Goal: Task Accomplishment & Management: Use online tool/utility

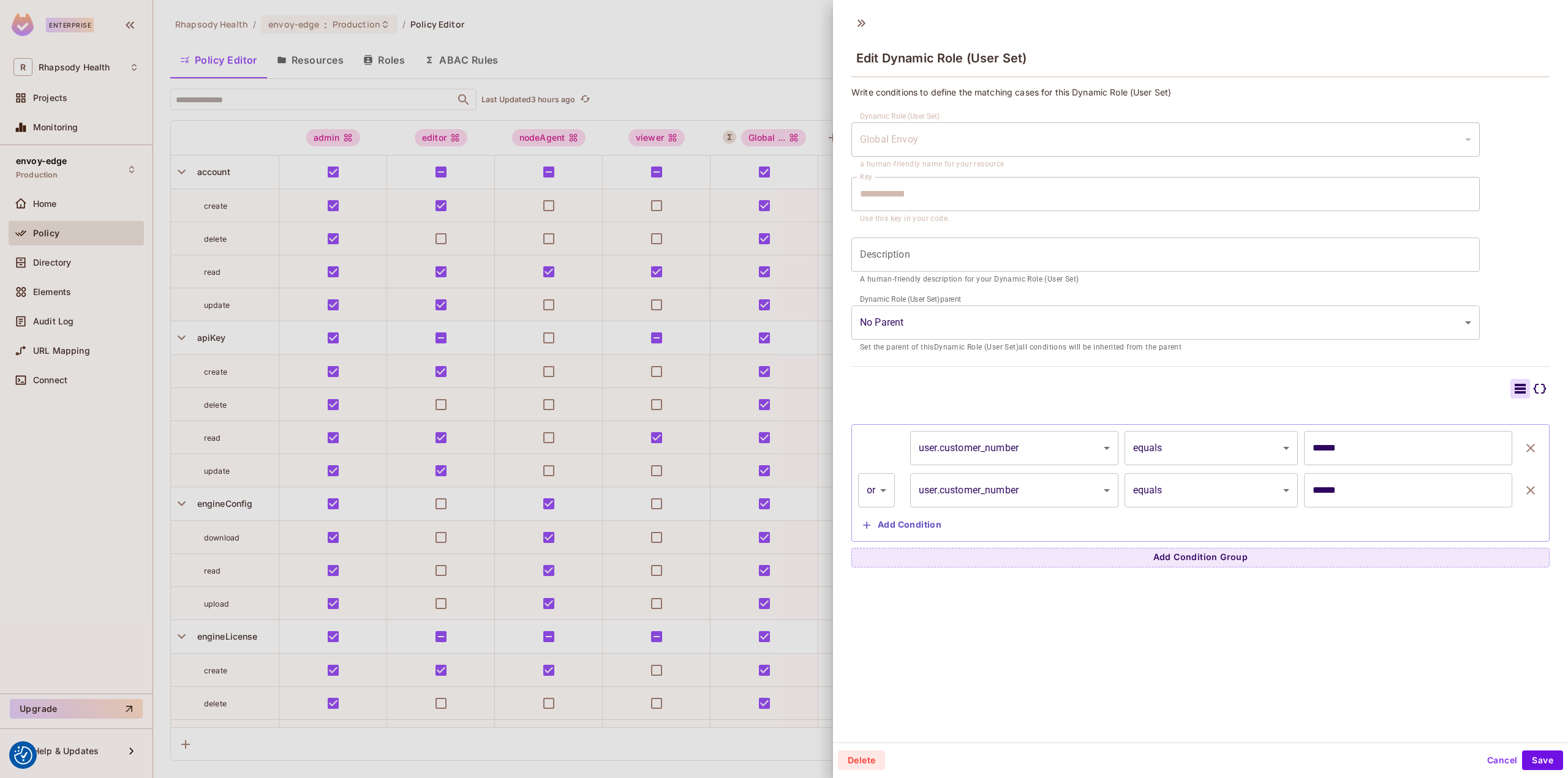
click at [602, 72] on div at bounding box center [784, 389] width 1568 height 778
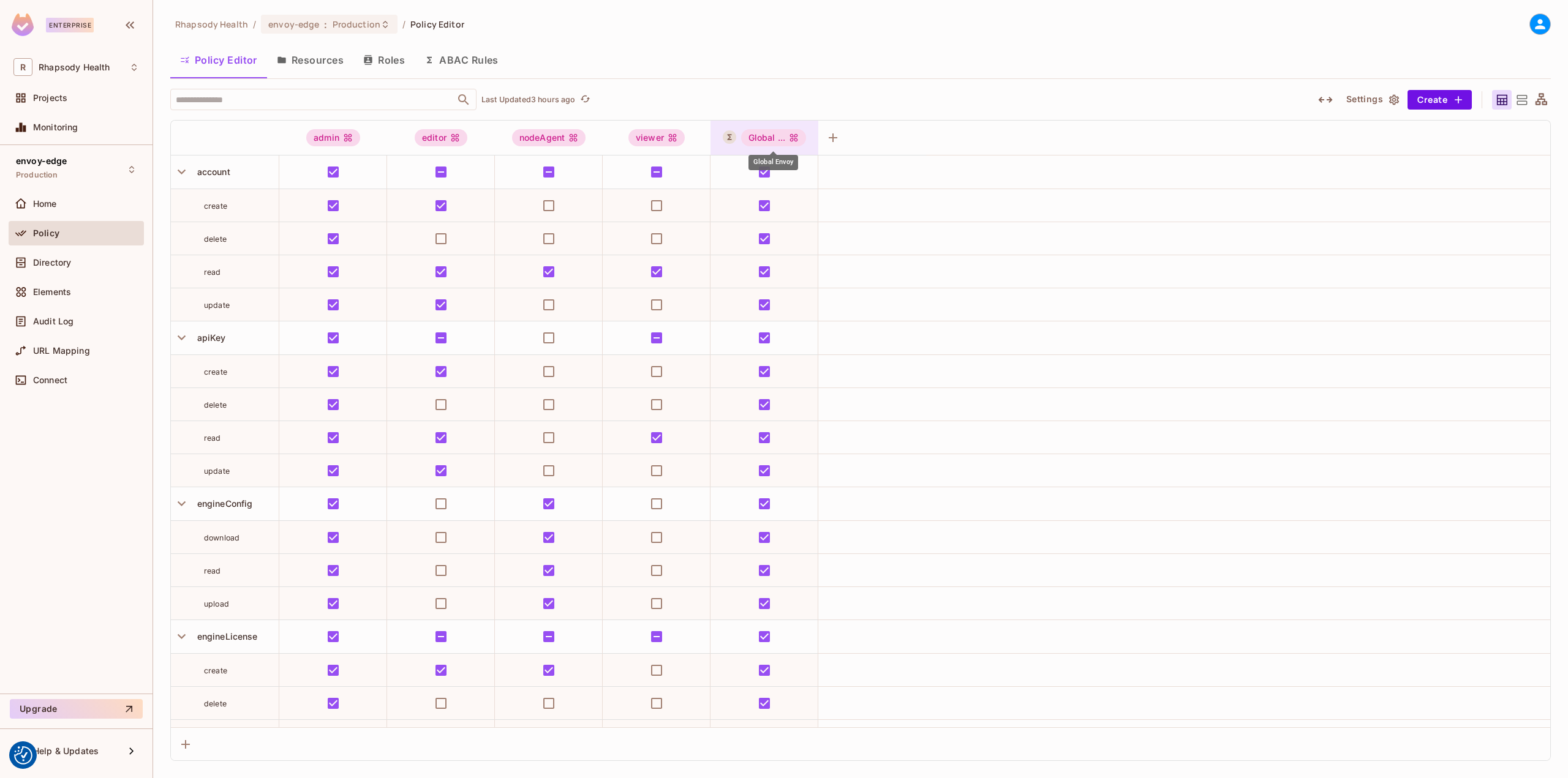
click at [754, 134] on div "Global ..." at bounding box center [773, 138] width 65 height 17
drag, startPoint x: 757, startPoint y: 136, endPoint x: 741, endPoint y: 139, distance: 16.3
drag, startPoint x: 741, startPoint y: 139, endPoint x: 852, endPoint y: 250, distance: 157.0
click at [852, 250] on ul "global_envoy Clear Permissions Allow All Edit Dynamic Role (User Set) Delete Dy…" at bounding box center [800, 224] width 178 height 138
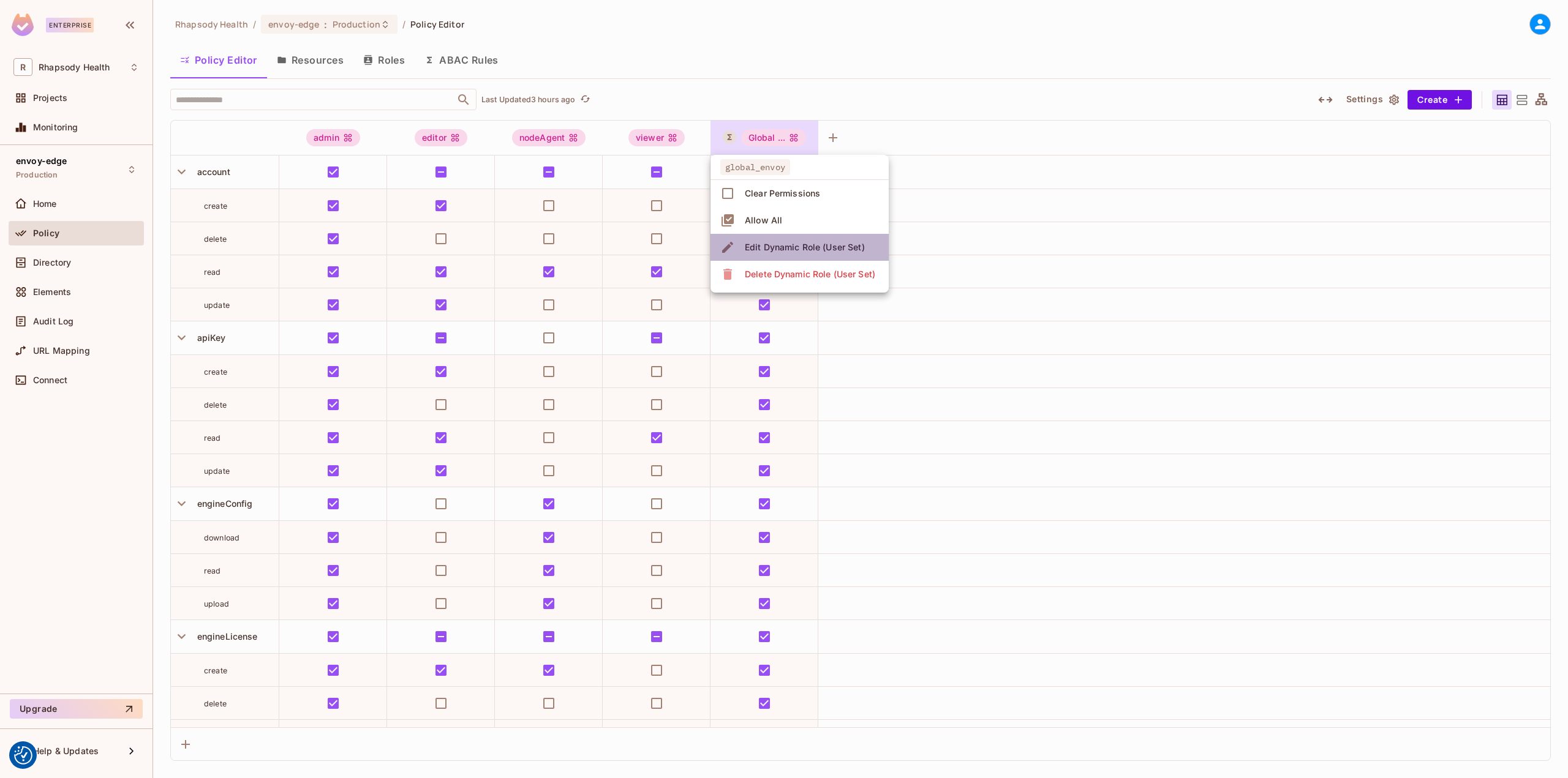
click at [849, 251] on div "Edit Dynamic Role (User Set)" at bounding box center [804, 247] width 120 height 12
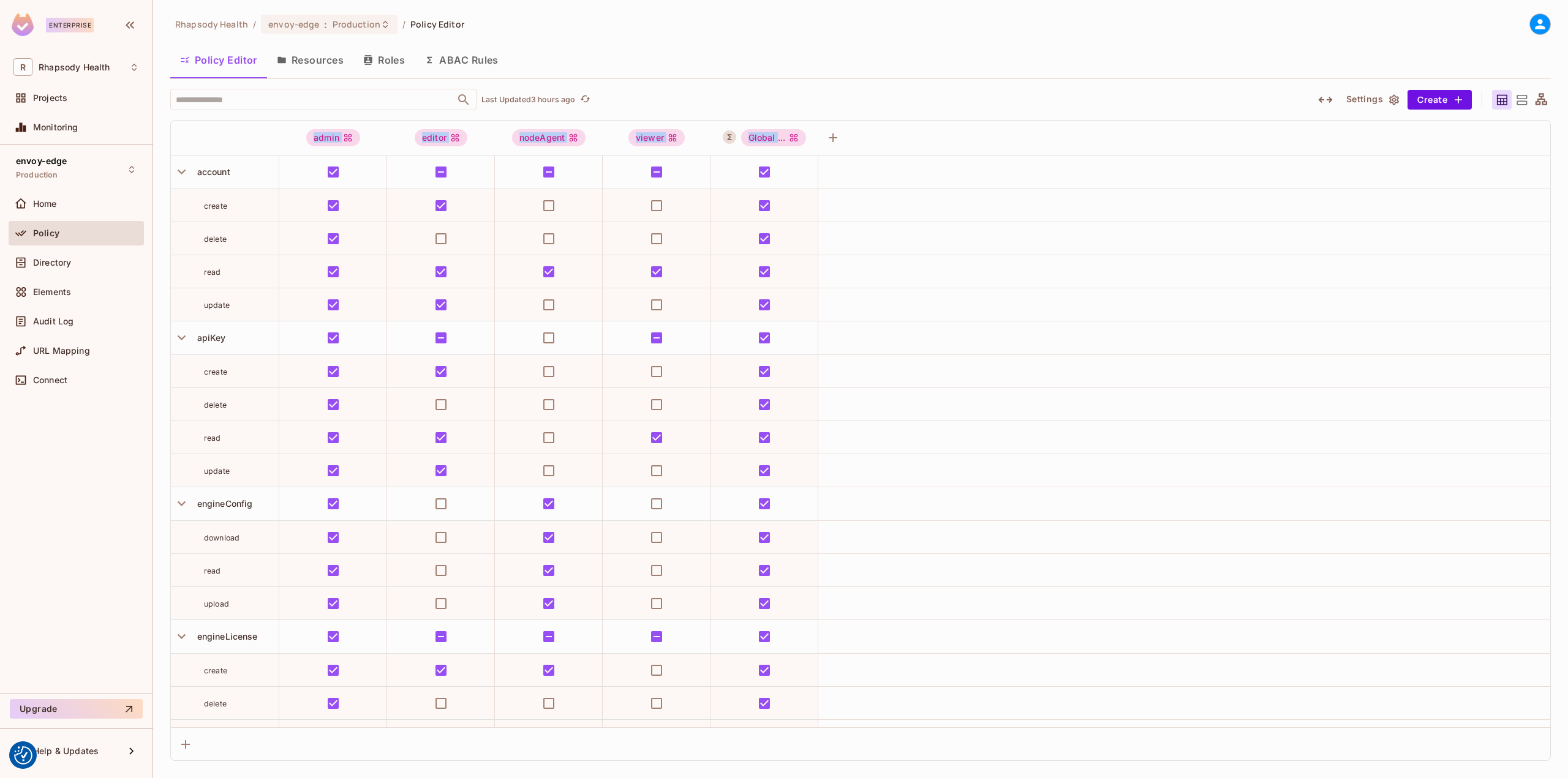
drag, startPoint x: 774, startPoint y: 143, endPoint x: 778, endPoint y: 120, distance: 23.3
click at [778, 120] on div "admin editor nodeAgent viewer Global ... account create delete read update apiK…" at bounding box center [860, 441] width 1380 height 641
click at [775, 137] on div "Global ..." at bounding box center [773, 138] width 65 height 17
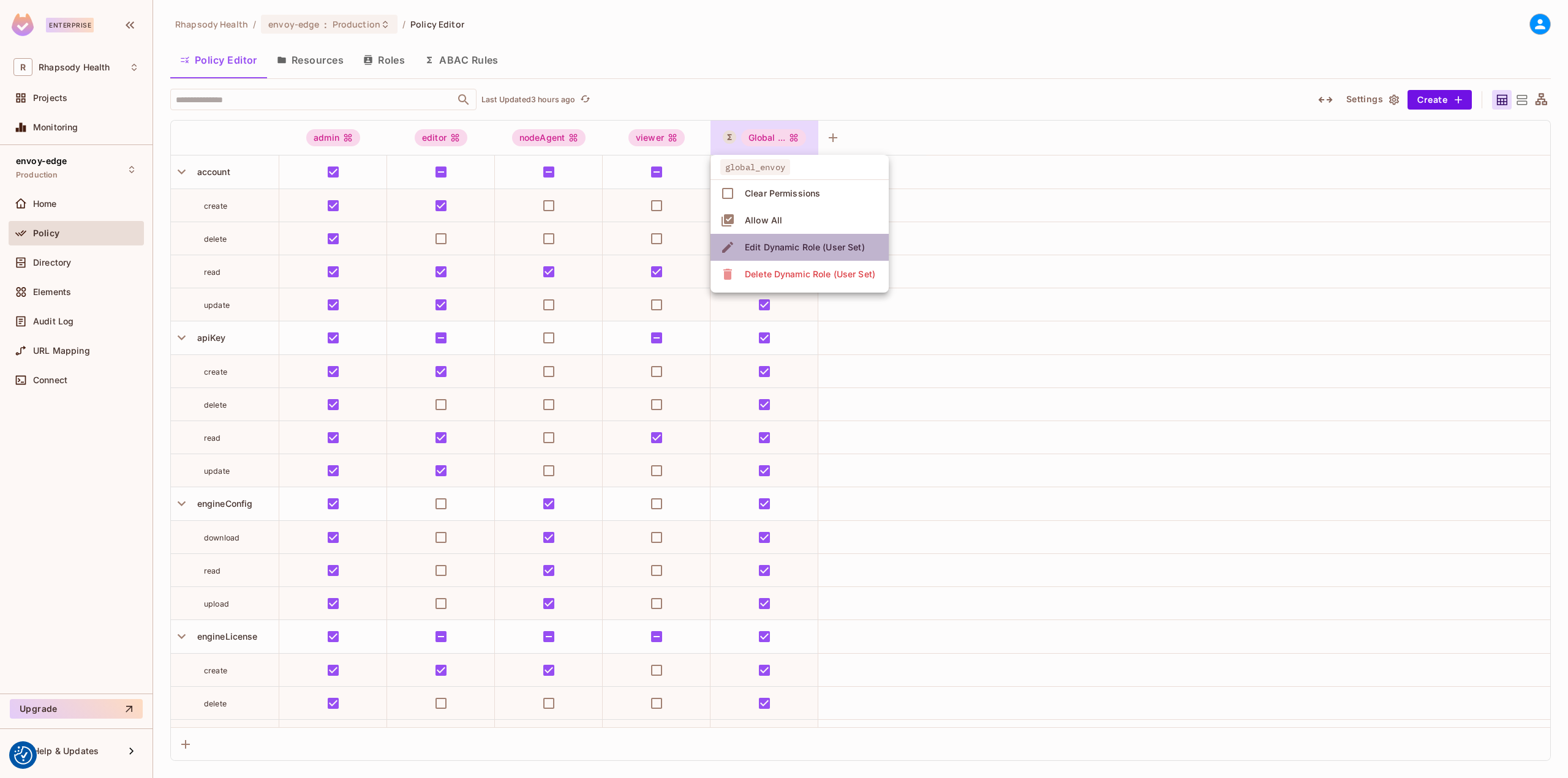
click at [777, 254] on span "Edit Dynamic Role (User Set)" at bounding box center [804, 247] width 127 height 19
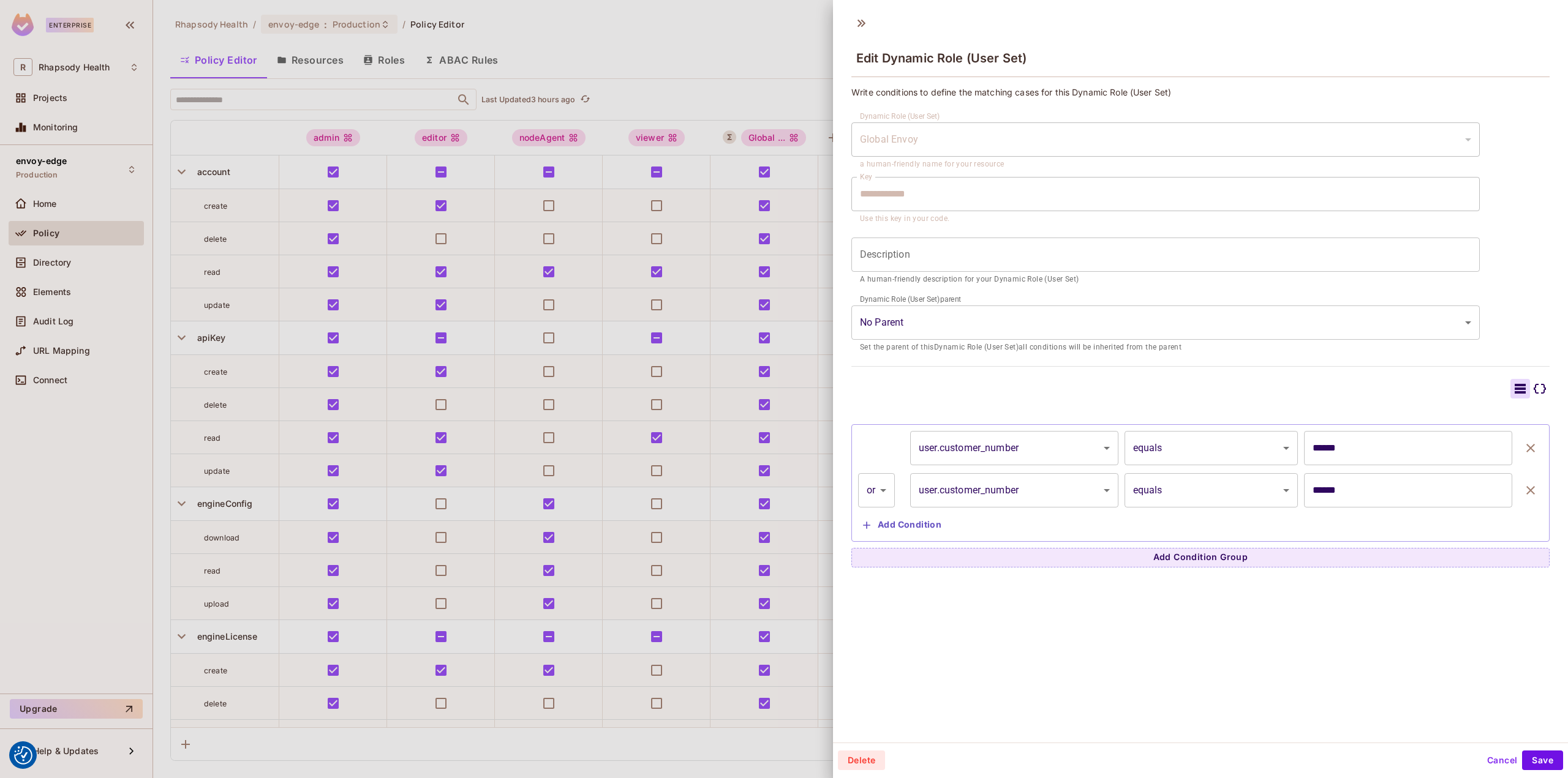
drag, startPoint x: 1512, startPoint y: 495, endPoint x: 1387, endPoint y: 497, distance: 125.0
click at [1404, 499] on div "**********" at bounding box center [1200, 490] width 685 height 35
drag, startPoint x: 1300, startPoint y: 497, endPoint x: 1190, endPoint y: 497, distance: 110.0
click at [1190, 497] on div "**********" at bounding box center [1200, 490] width 685 height 35
click at [1523, 489] on icon "button" at bounding box center [1531, 490] width 14 height 14
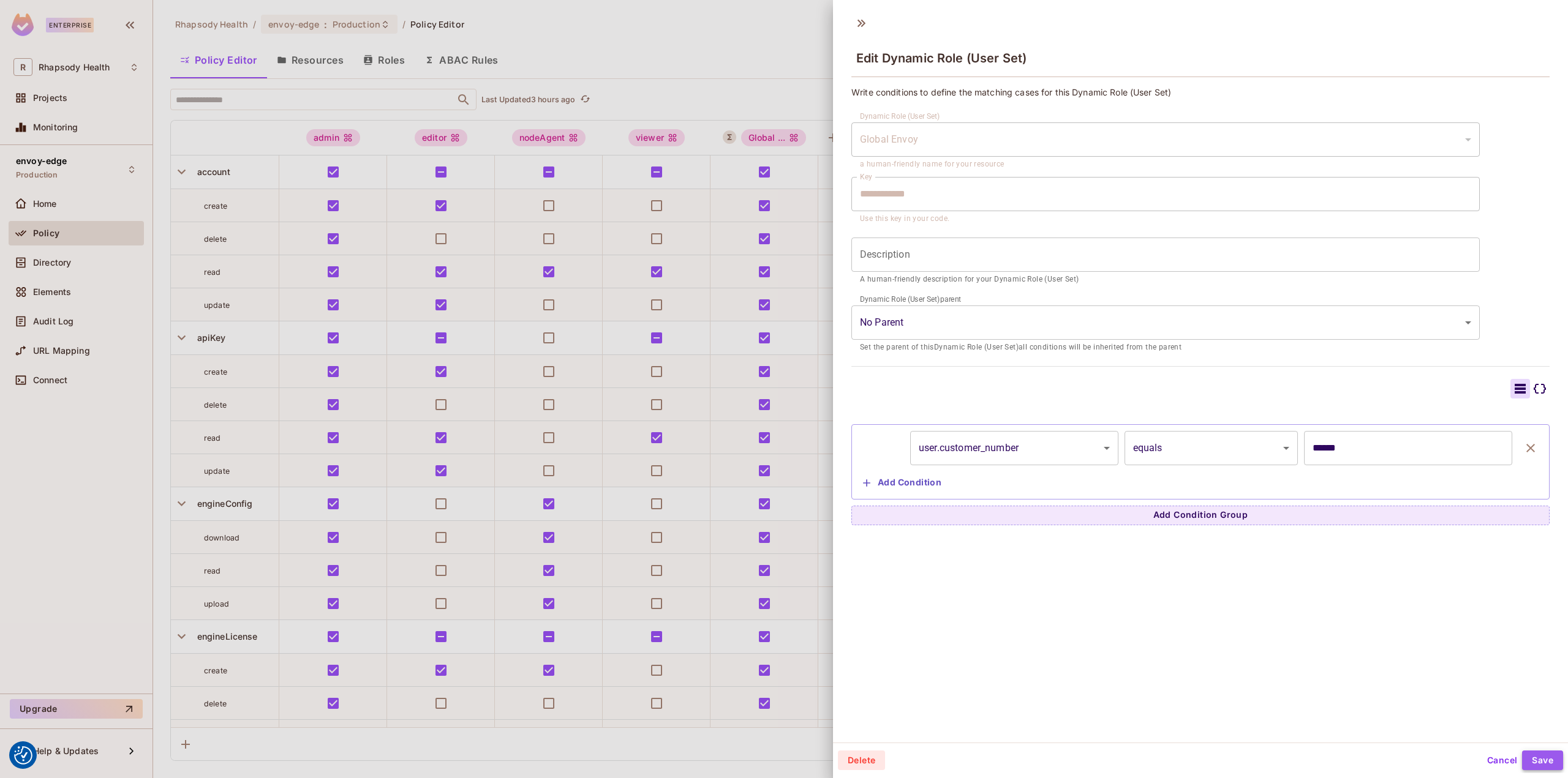
click at [1533, 757] on button "Save" at bounding box center [1542, 760] width 41 height 19
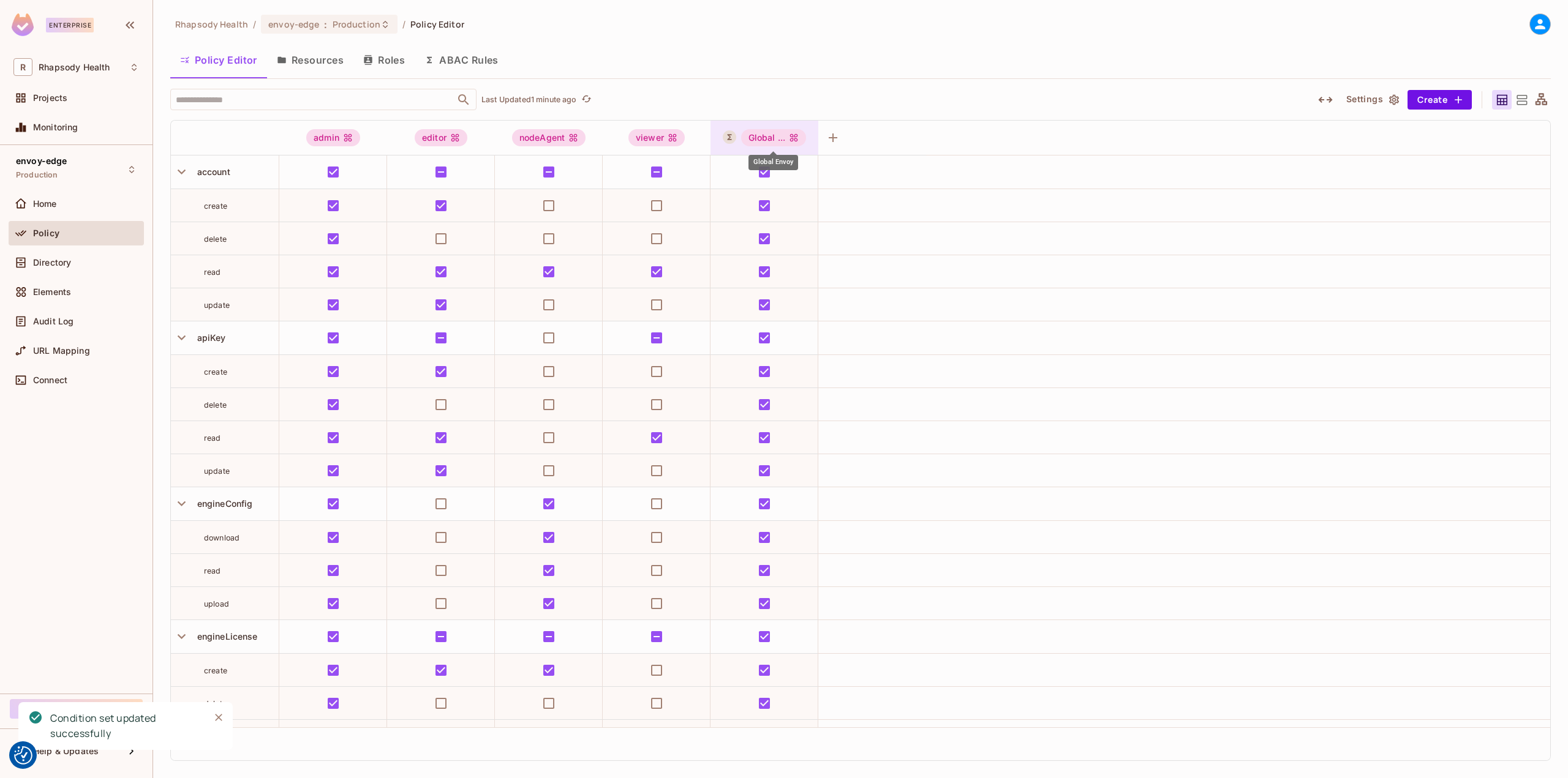
click at [757, 134] on div "Global ..." at bounding box center [773, 138] width 65 height 17
click at [765, 249] on div "Edit Dynamic Role (User Set)" at bounding box center [804, 247] width 120 height 12
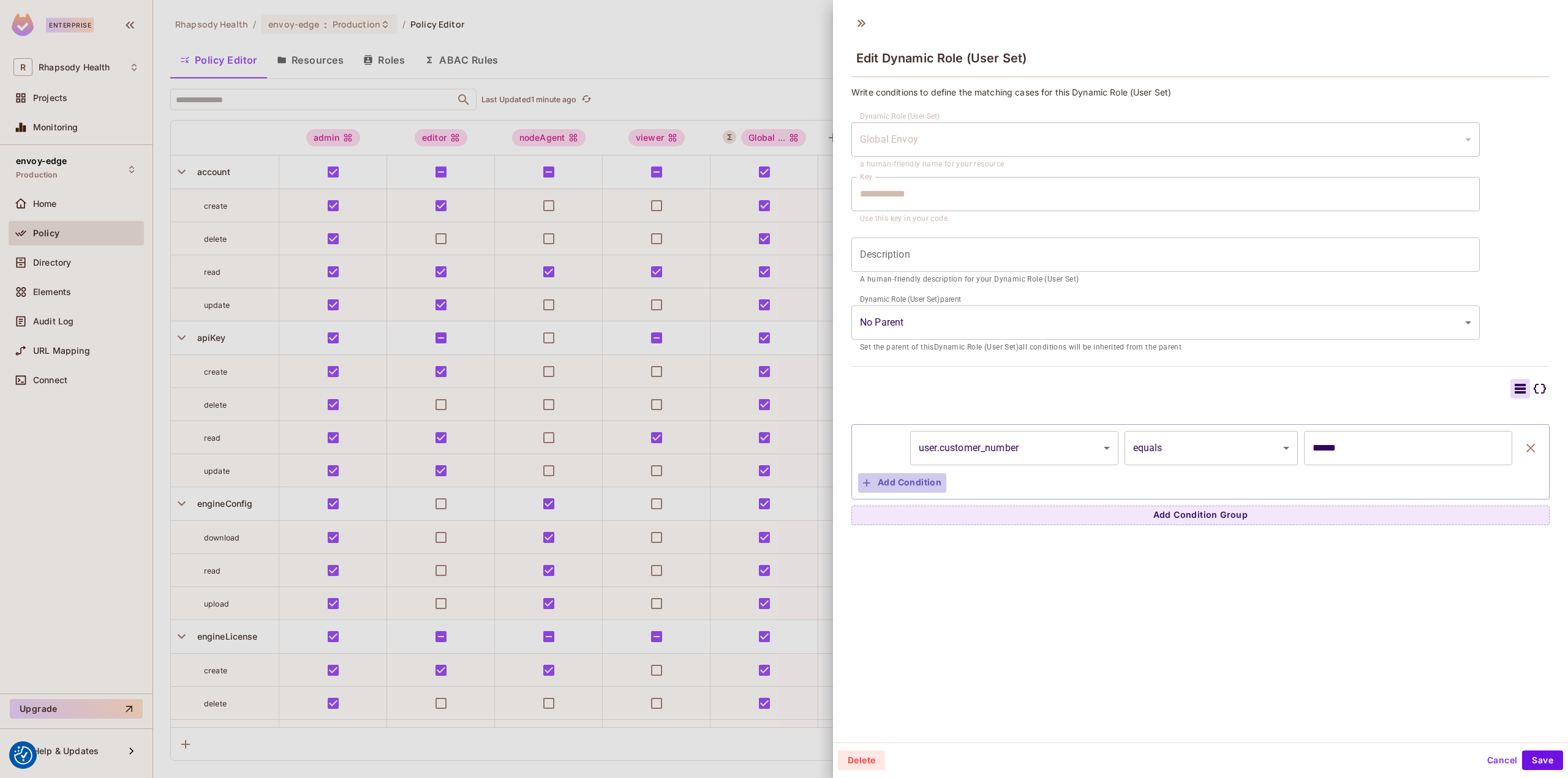
click at [918, 479] on button "Add Condition" at bounding box center [902, 482] width 88 height 19
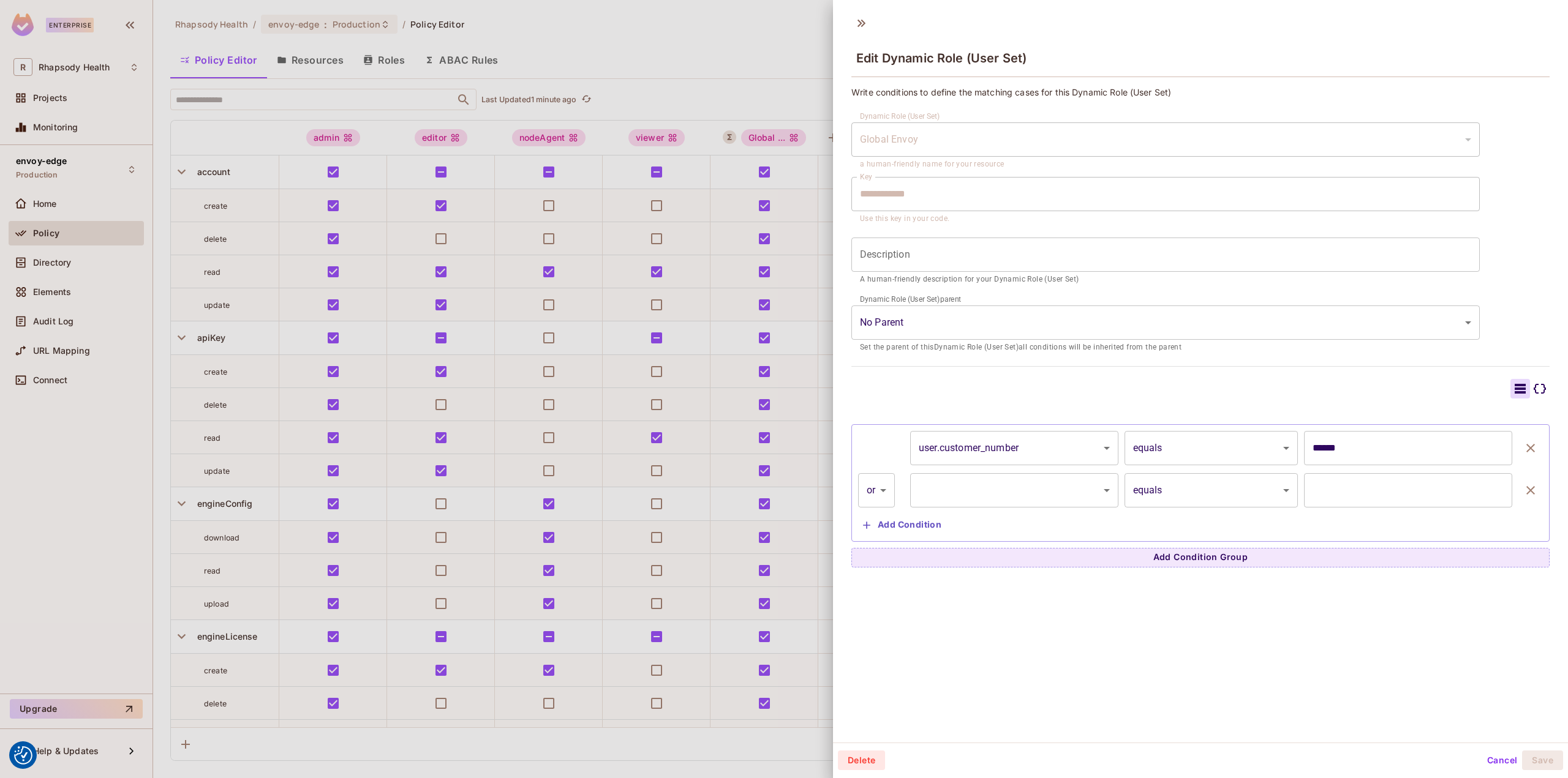
click at [1039, 493] on body "We use cookies to enhance your browsing experience, serve personalized ads or c…" at bounding box center [784, 389] width 1568 height 778
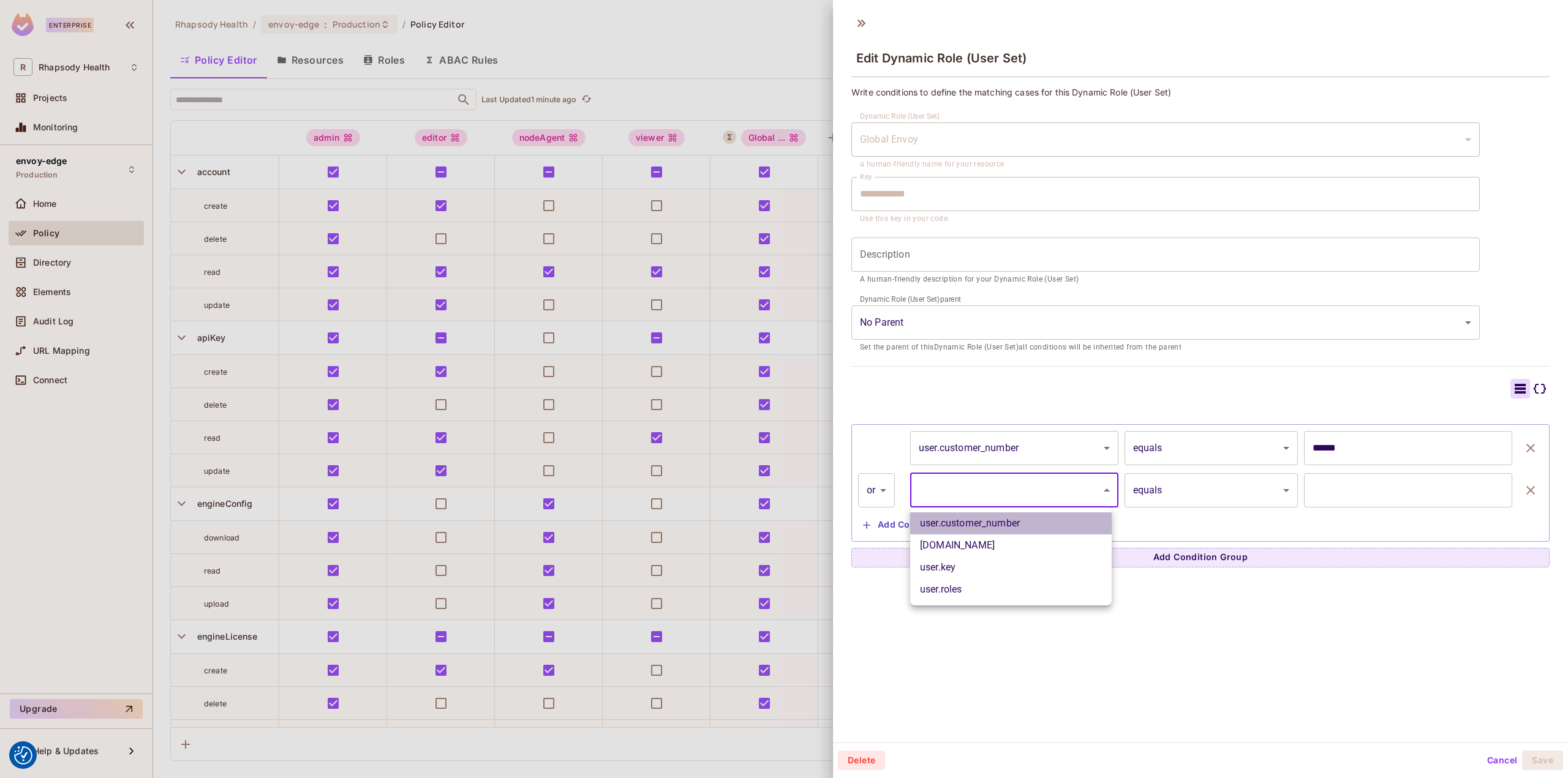
click at [1013, 528] on li "user.customer_number" at bounding box center [1011, 523] width 201 height 22
type input "**********"
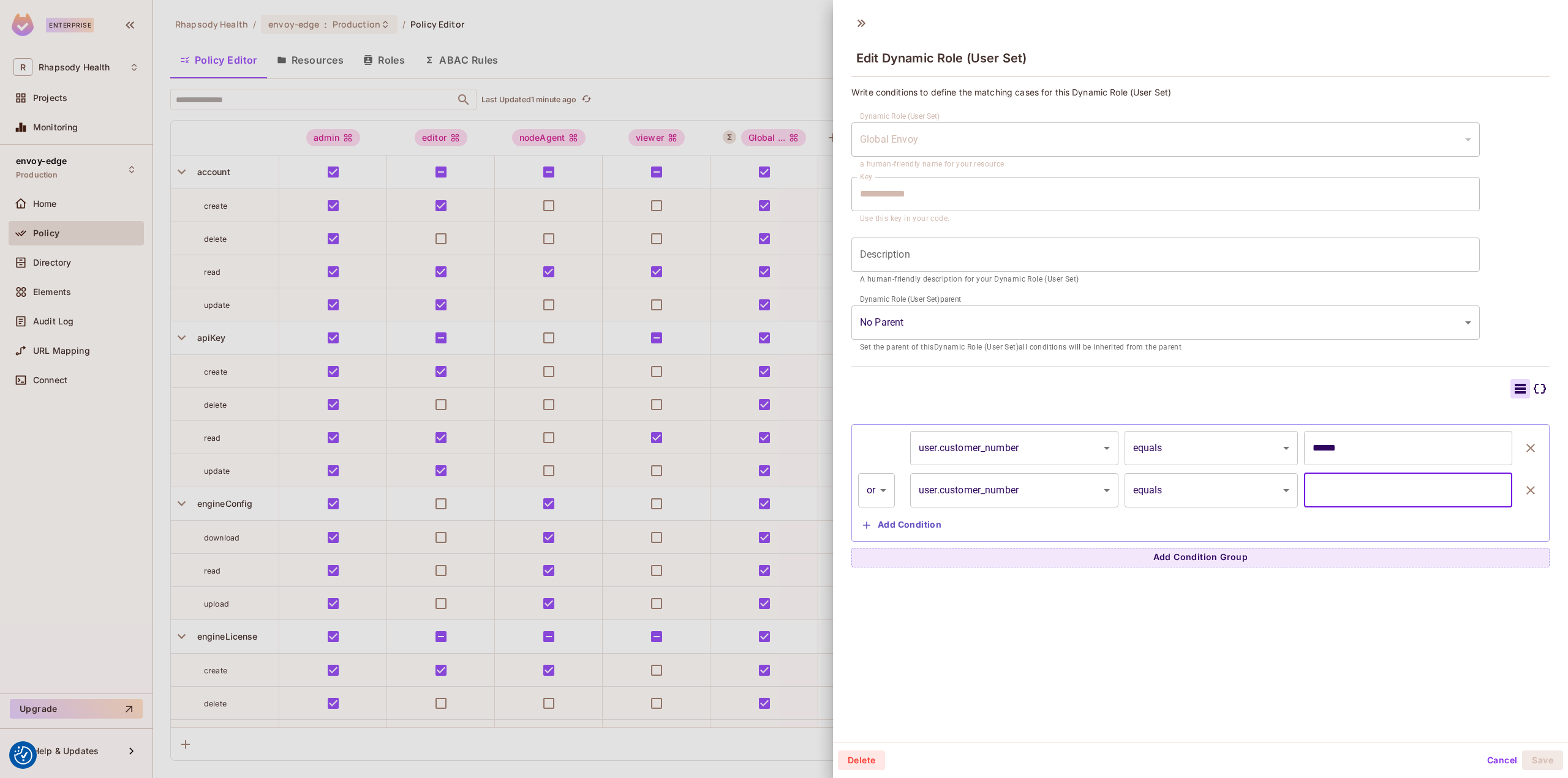
click at [1380, 496] on input "text" at bounding box center [1408, 490] width 209 height 35
paste input "******"
type input "******"
click at [1536, 758] on button "Save" at bounding box center [1542, 760] width 41 height 19
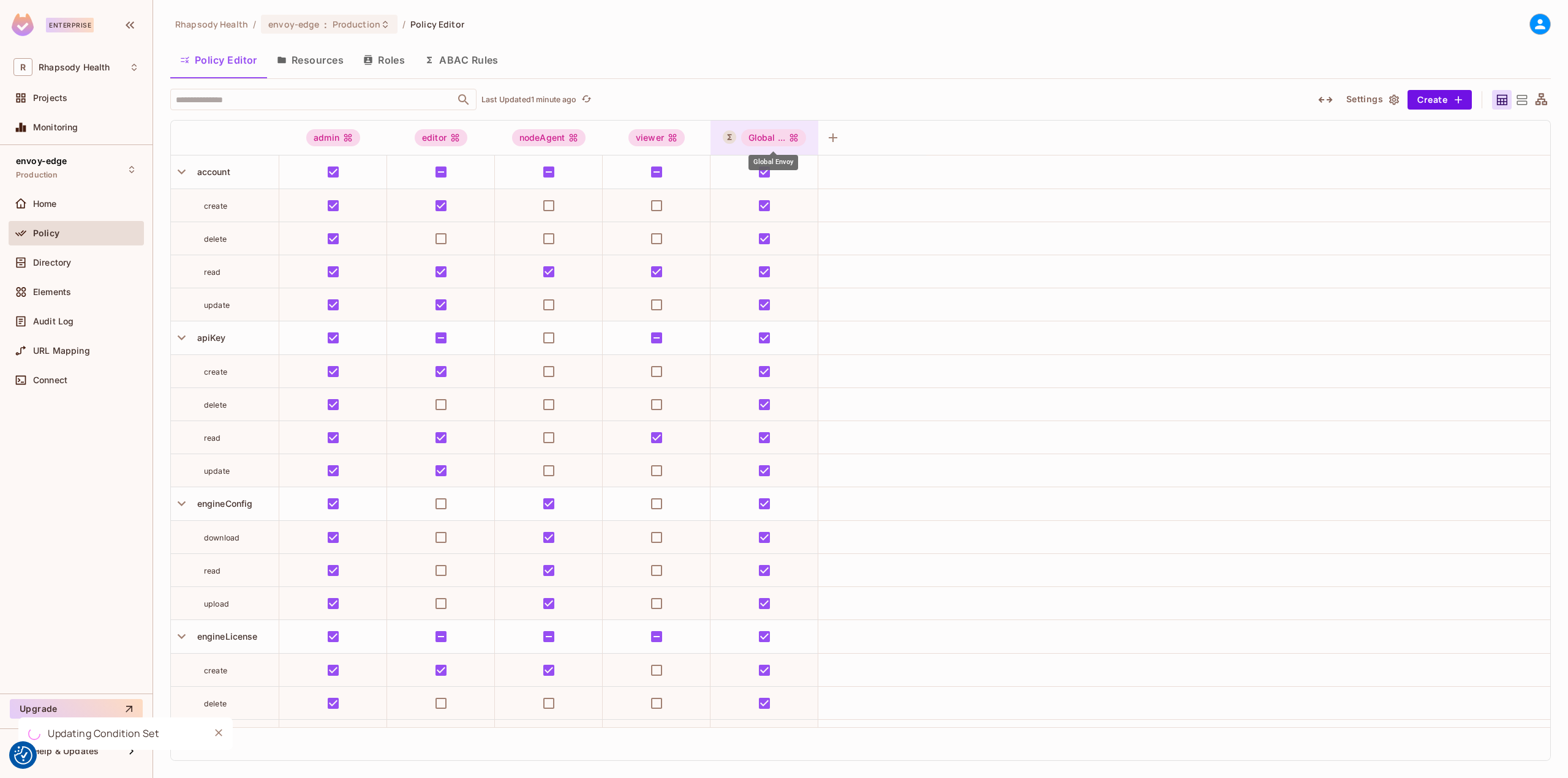
drag, startPoint x: 774, startPoint y: 140, endPoint x: 772, endPoint y: 130, distance: 10.2
click at [772, 130] on div "Global ..." at bounding box center [773, 138] width 65 height 17
click at [784, 139] on div "Global ..." at bounding box center [773, 138] width 65 height 17
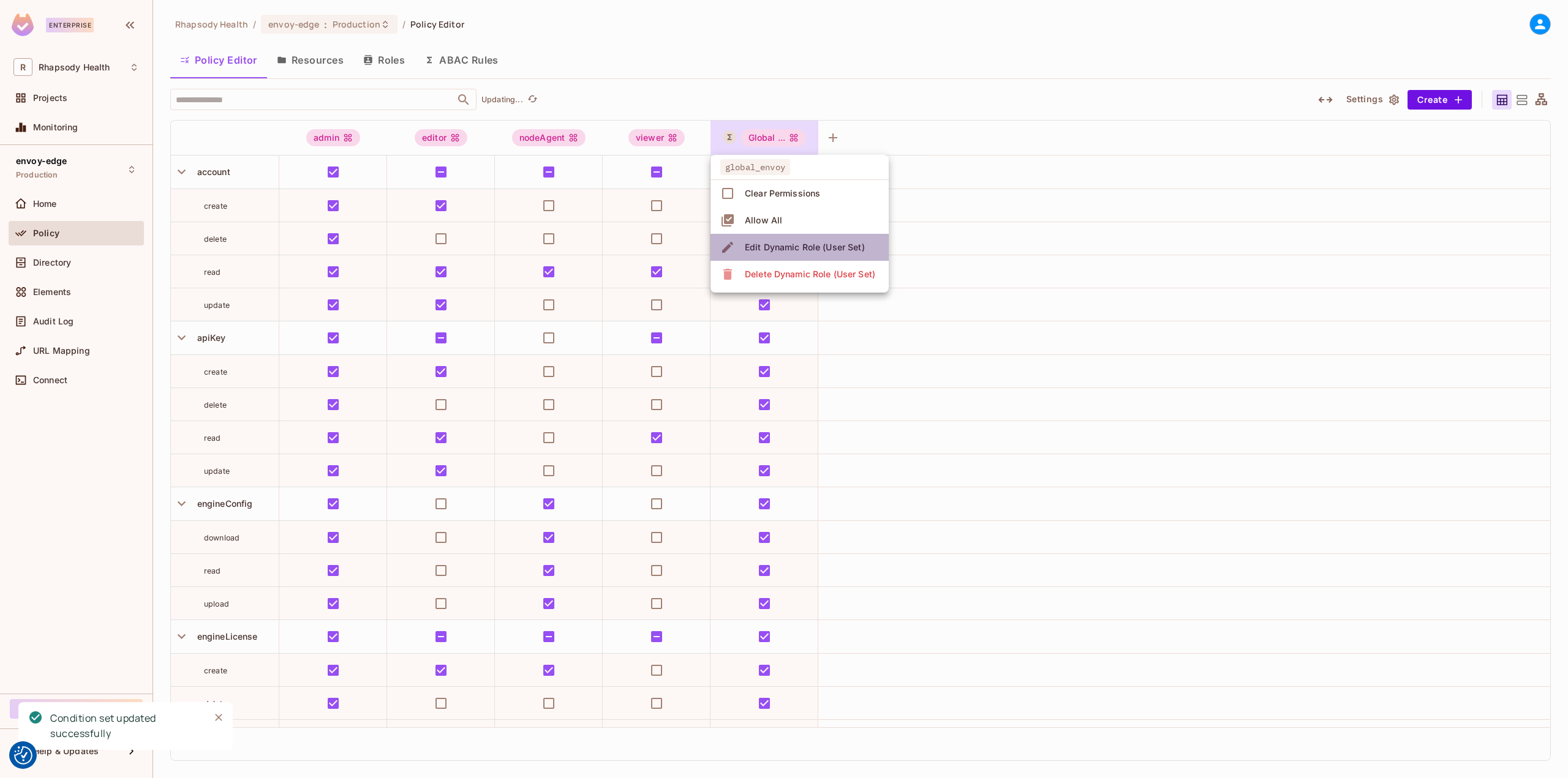
click at [808, 244] on div "Edit Dynamic Role (User Set)" at bounding box center [804, 247] width 120 height 12
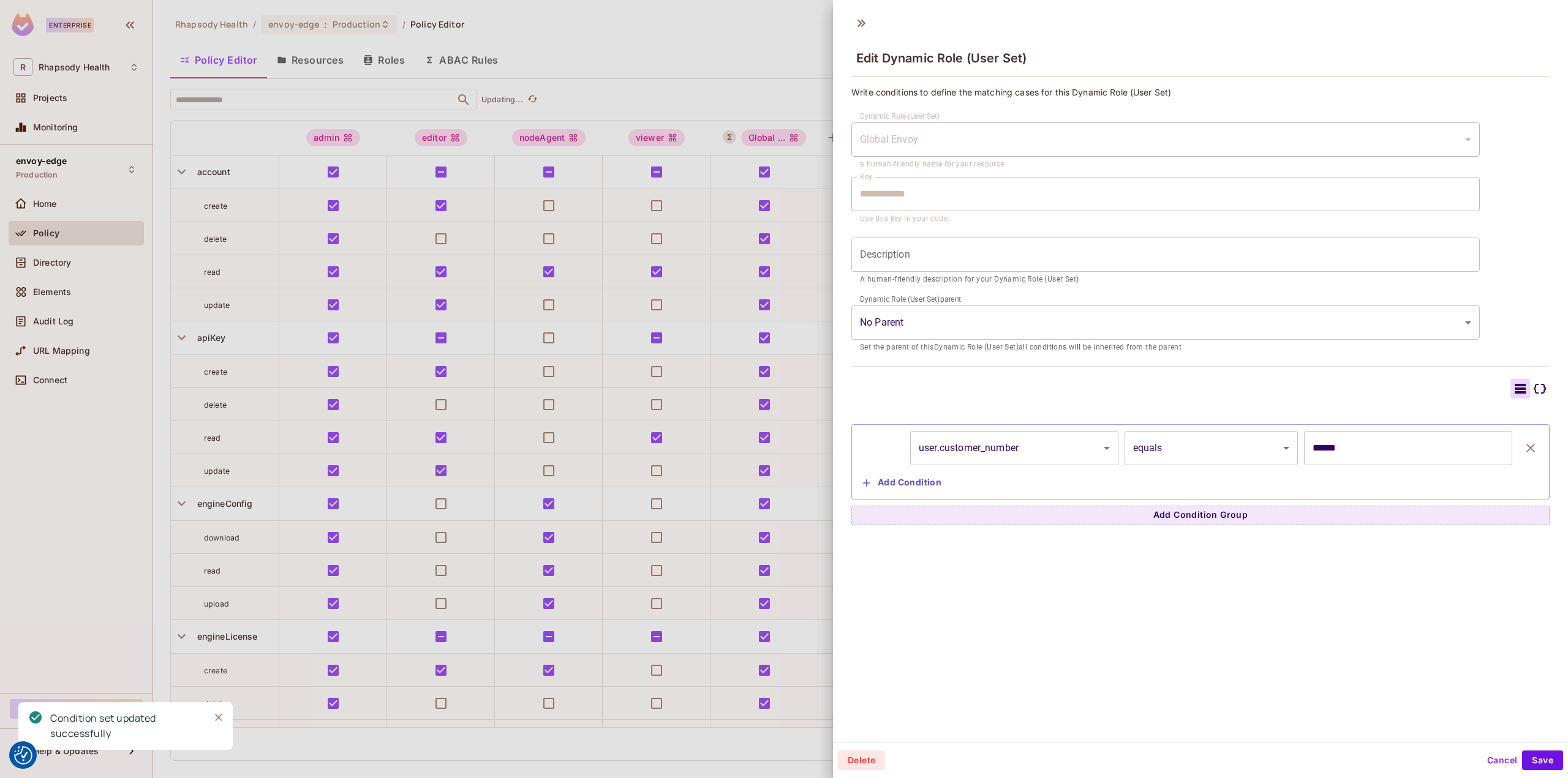
click at [665, 43] on div at bounding box center [784, 389] width 1568 height 778
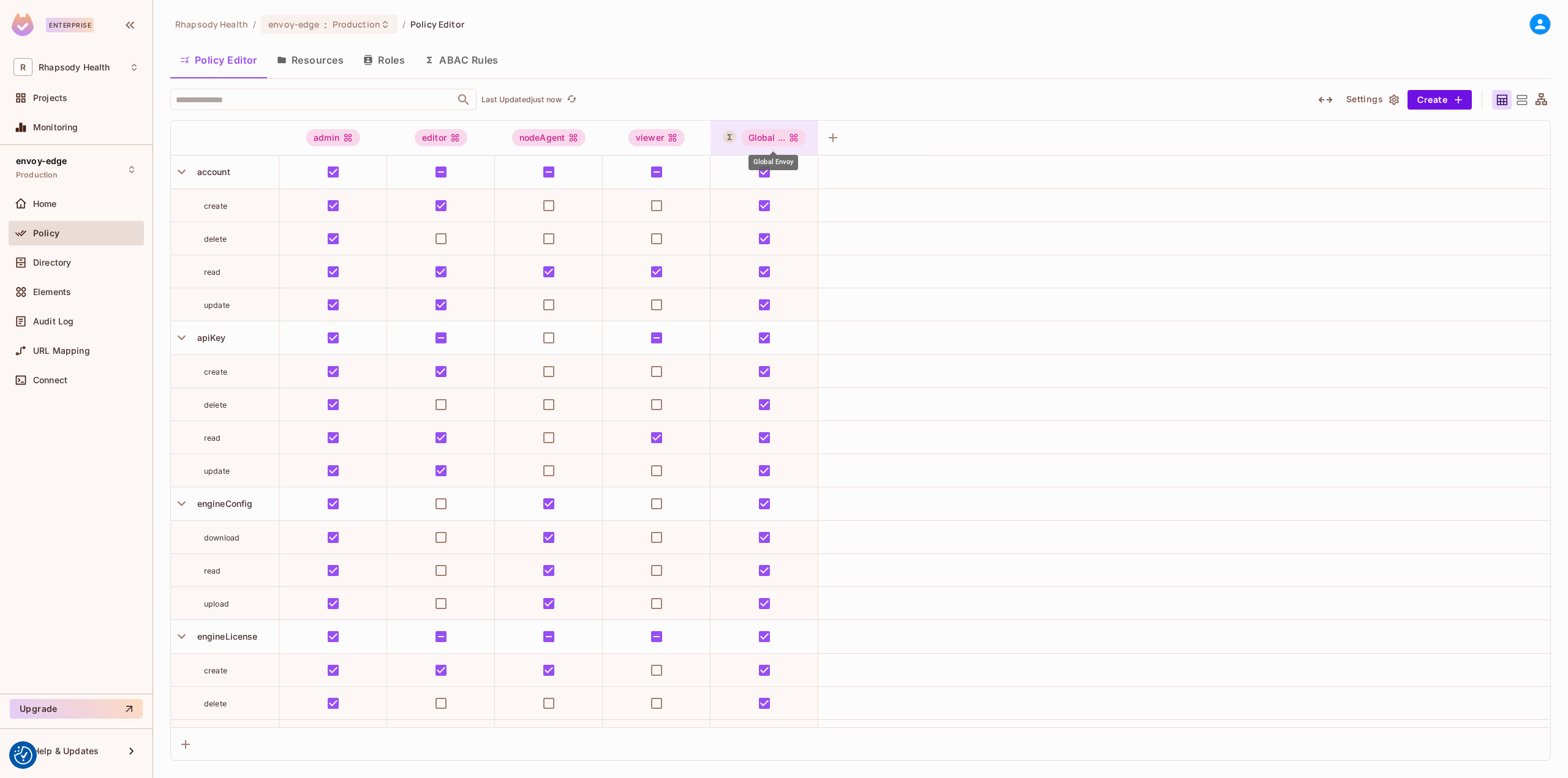
click at [786, 134] on div "Global ..." at bounding box center [773, 138] width 65 height 17
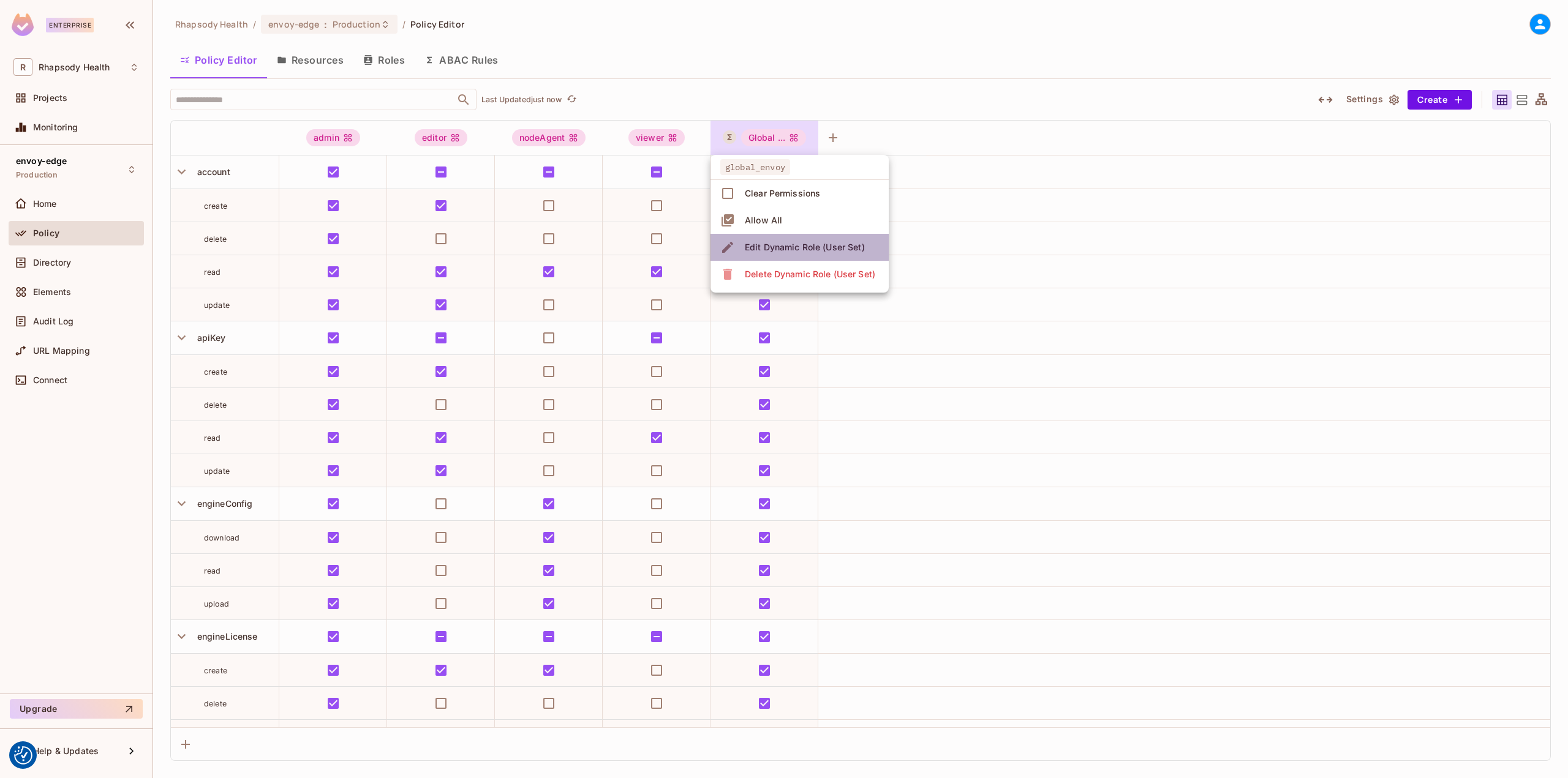
click at [790, 246] on div "Edit Dynamic Role (User Set)" at bounding box center [804, 247] width 120 height 12
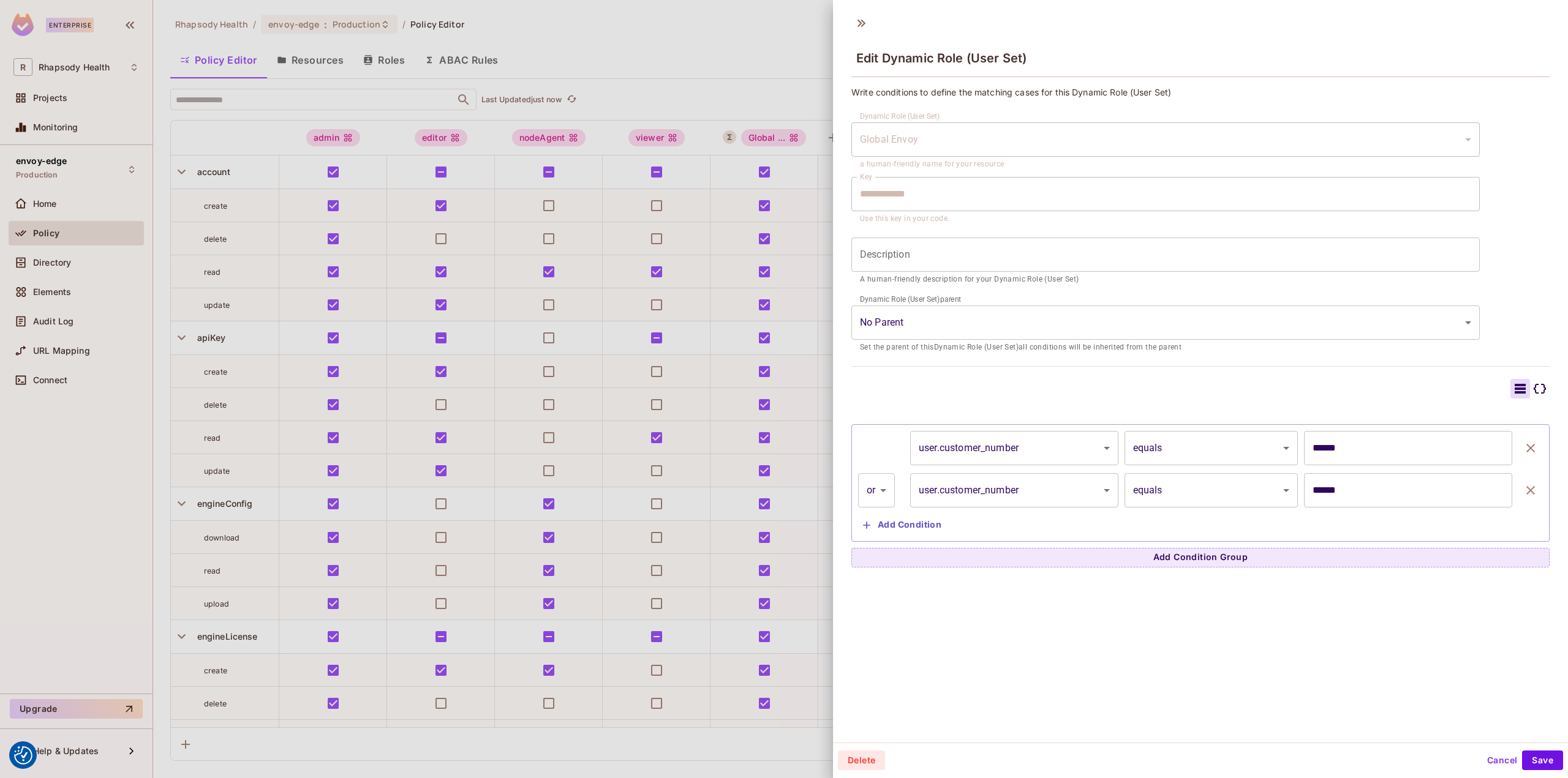
click at [785, 56] on div at bounding box center [784, 389] width 1568 height 778
